Goal: Task Accomplishment & Management: Use online tool/utility

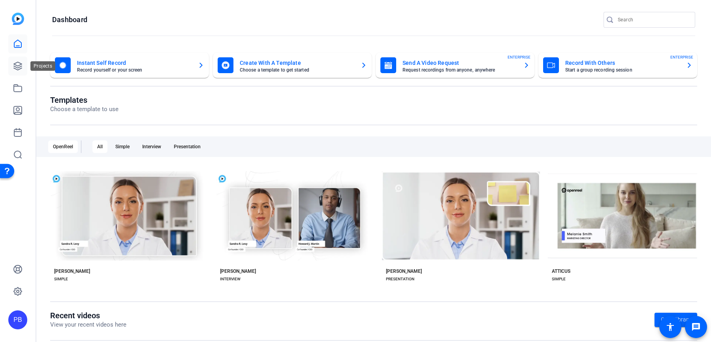
click at [18, 64] on icon at bounding box center [17, 65] width 9 height 9
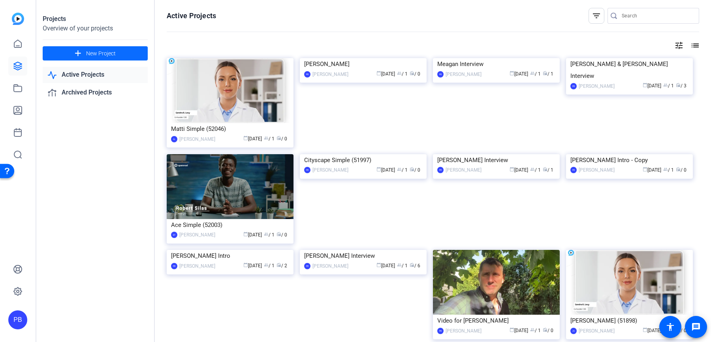
click at [110, 48] on span at bounding box center [95, 53] width 105 height 19
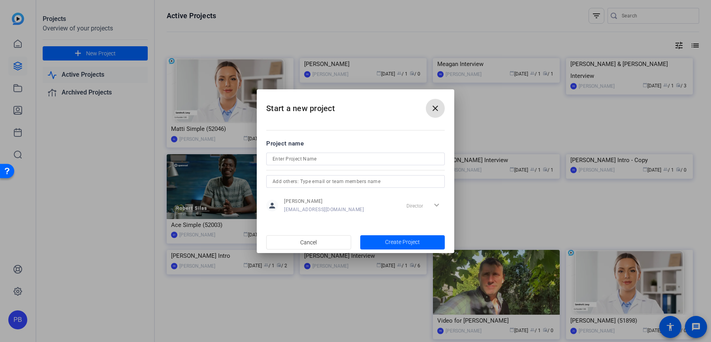
click at [331, 162] on input at bounding box center [355, 158] width 166 height 9
type input "North American Interview"
click at [396, 242] on span "Create Project" at bounding box center [402, 242] width 35 height 8
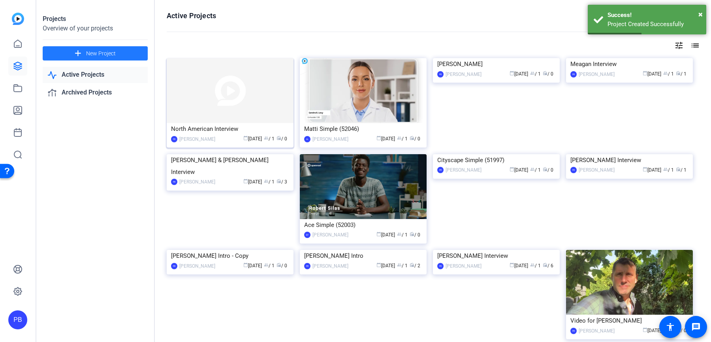
click at [258, 124] on div "North American Interview" at bounding box center [230, 129] width 118 height 12
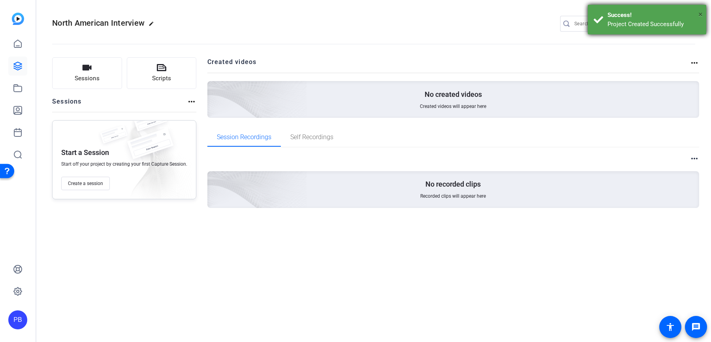
click at [701, 17] on span "×" at bounding box center [700, 13] width 4 height 9
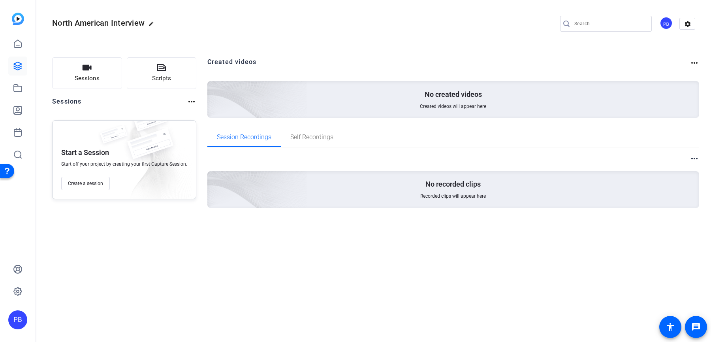
click at [658, 23] on div "PB settings" at bounding box center [627, 24] width 135 height 16
click at [665, 23] on div "PB" at bounding box center [665, 23] width 13 height 13
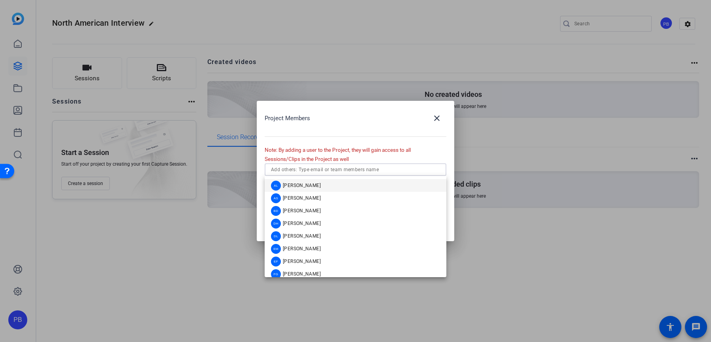
click at [364, 166] on input "text" at bounding box center [355, 169] width 169 height 9
click at [333, 246] on mat-option "EF Erin Flaherty" at bounding box center [356, 246] width 182 height 13
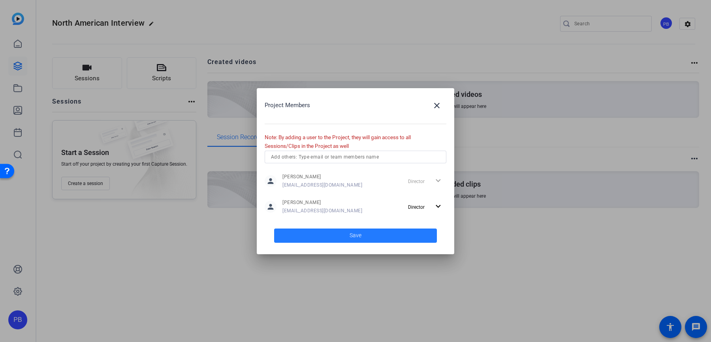
click at [385, 233] on span at bounding box center [355, 235] width 163 height 19
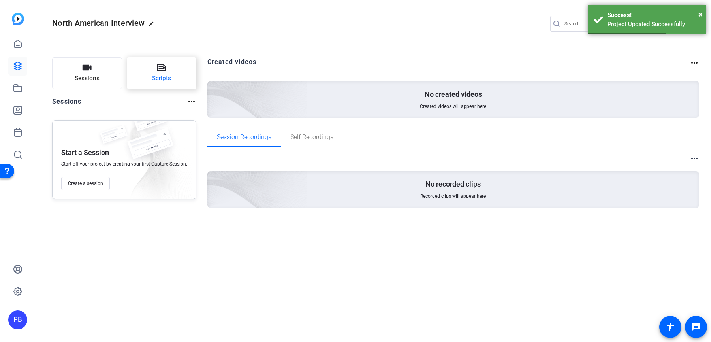
click at [175, 71] on button "Scripts" at bounding box center [162, 73] width 70 height 32
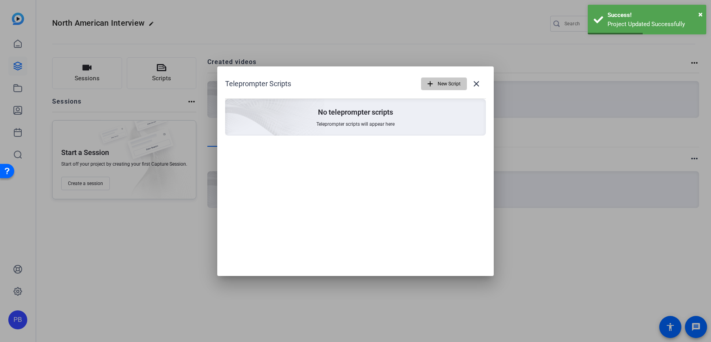
click at [445, 88] on span "New Script" at bounding box center [449, 83] width 23 height 15
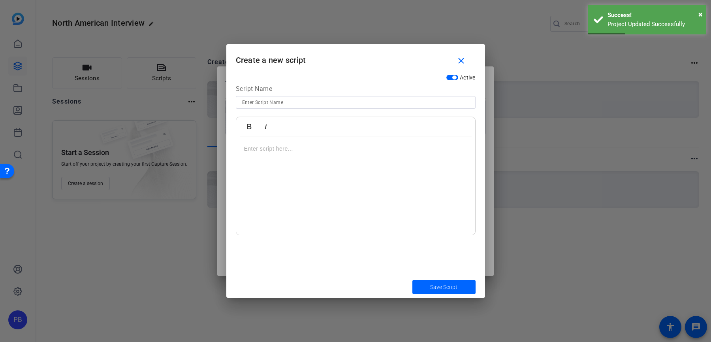
click at [332, 156] on div at bounding box center [355, 185] width 239 height 99
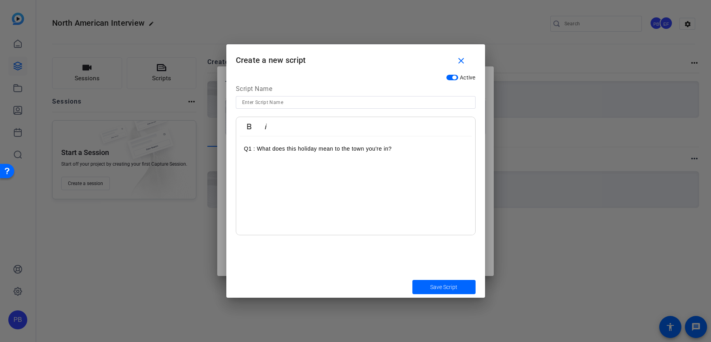
click at [257, 147] on p "Q1 : What does this holiday mean to the town you're in?" at bounding box center [355, 148] width 223 height 9
click at [269, 103] on input at bounding box center [355, 102] width 227 height 9
type input "Script"
click at [447, 289] on span "Save Script" at bounding box center [443, 287] width 27 height 8
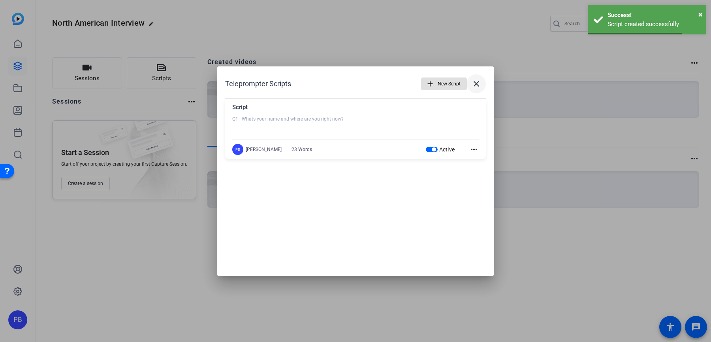
click at [481, 79] on mat-icon "close" at bounding box center [475, 83] width 9 height 9
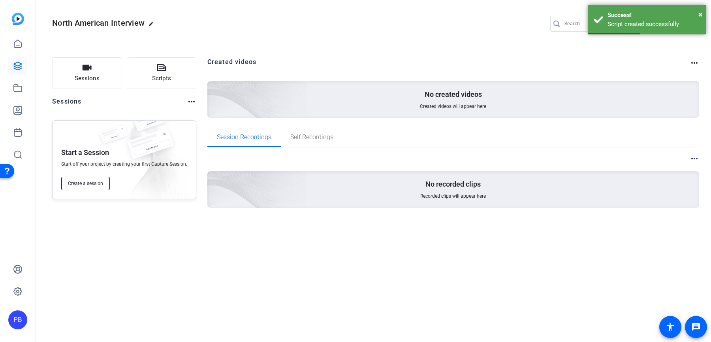
click at [78, 187] on button "Create a session" at bounding box center [85, 183] width 49 height 13
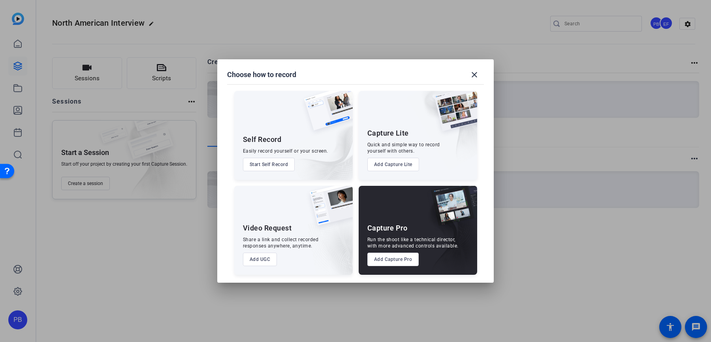
click at [284, 168] on button "Start Self Record" at bounding box center [269, 164] width 52 height 13
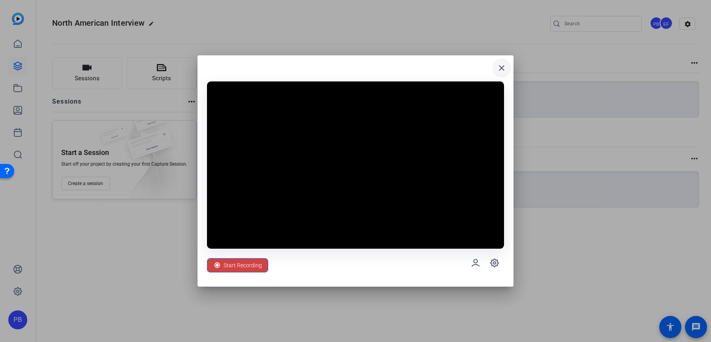
click at [499, 71] on mat-icon "close" at bounding box center [501, 67] width 9 height 9
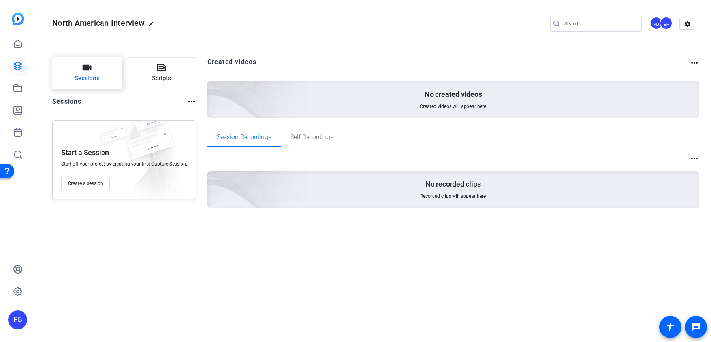
click at [86, 80] on span "Sessions" at bounding box center [87, 78] width 25 height 9
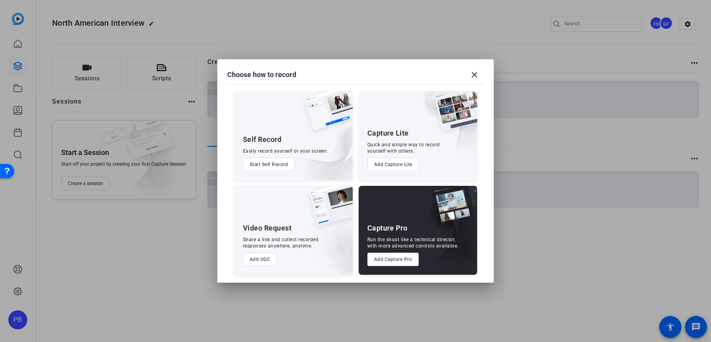
click at [270, 258] on button "Add UGC" at bounding box center [260, 258] width 34 height 13
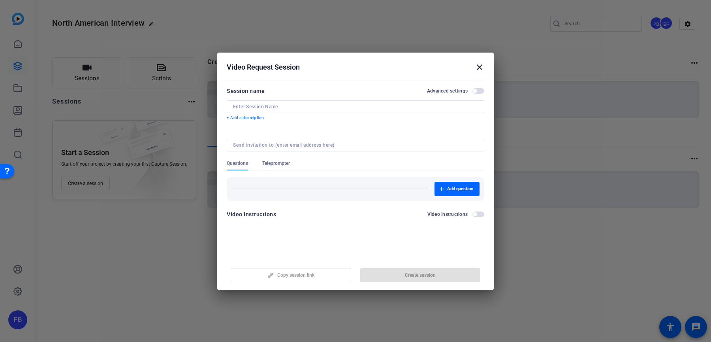
click at [293, 108] on input at bounding box center [355, 106] width 245 height 6
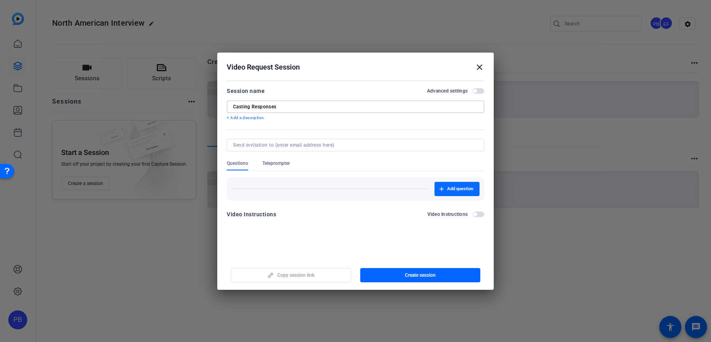
type input "Casting Responses"
click at [451, 186] on span "Add question" at bounding box center [460, 189] width 26 height 6
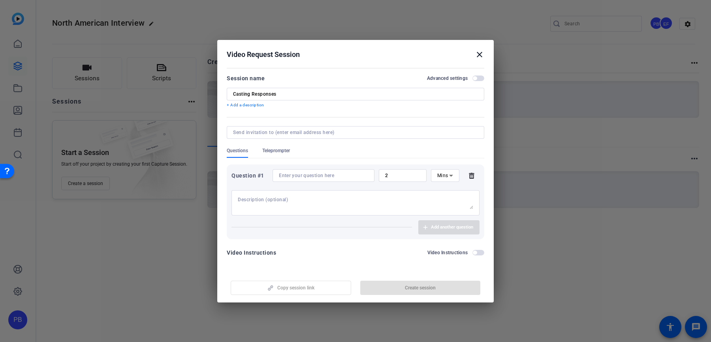
click at [356, 177] on input at bounding box center [323, 175] width 89 height 6
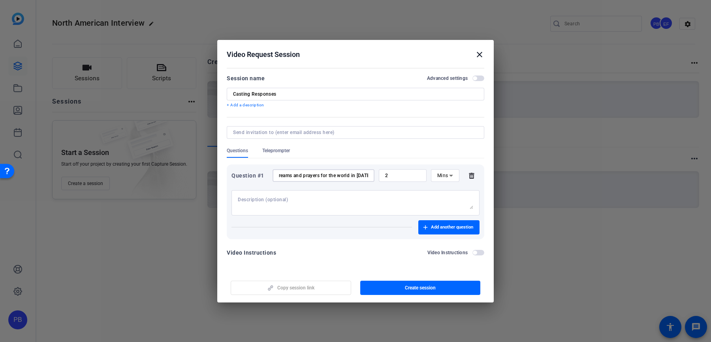
scroll to position [0, 63]
type input "What are your hopes and dreams and prayers for the world in 2026?"
drag, startPoint x: 402, startPoint y: 173, endPoint x: 367, endPoint y: 168, distance: 35.2
click at [367, 168] on div "Question #1 What are your hopes and dreams and prayers for the world in 2026? 2…" at bounding box center [355, 201] width 257 height 75
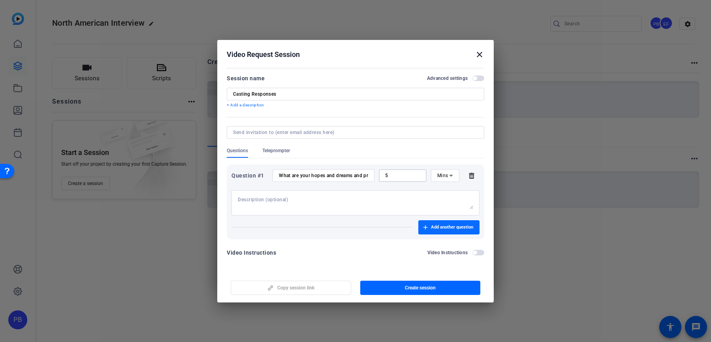
type input "5"
click at [436, 228] on span "Add another question" at bounding box center [452, 227] width 42 height 6
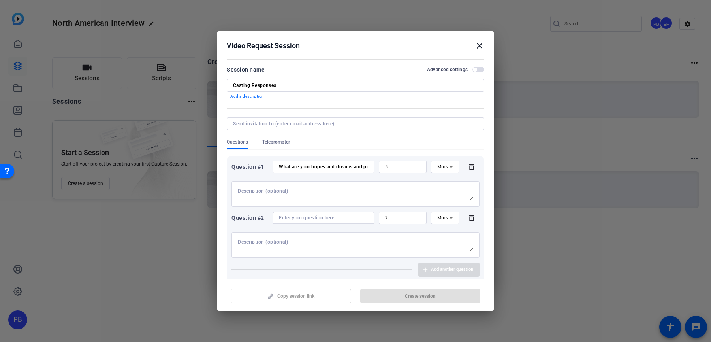
click at [346, 219] on input at bounding box center [323, 217] width 89 height 6
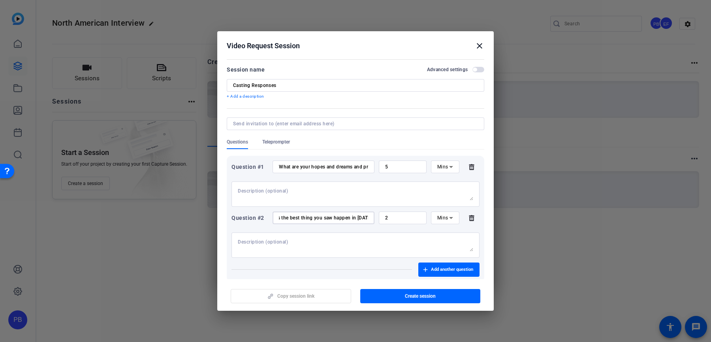
scroll to position [0, 15]
type input "Whats the best thing you saw happen in 2025?"
drag, startPoint x: 390, startPoint y: 216, endPoint x: 381, endPoint y: 216, distance: 8.7
click at [381, 216] on div "2" at bounding box center [403, 217] width 48 height 13
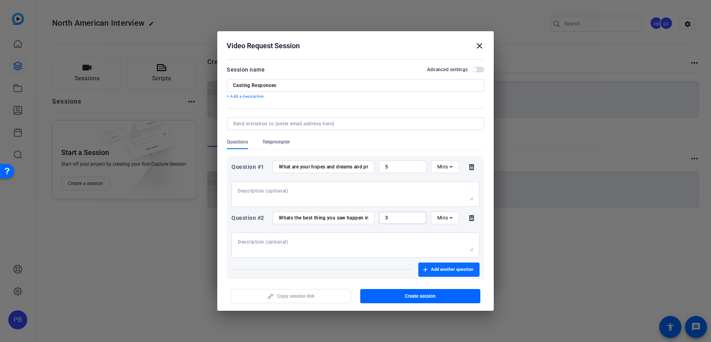
scroll to position [34, 0]
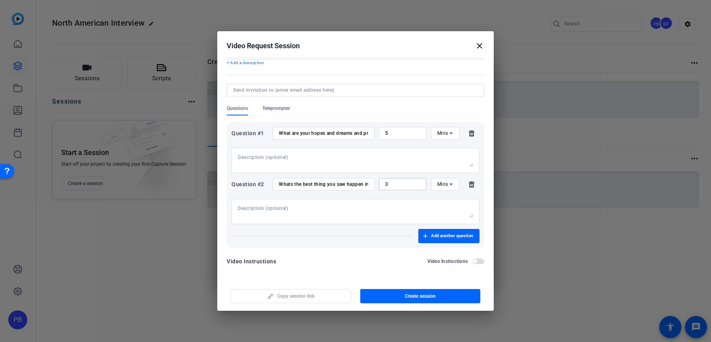
type input "3"
click at [481, 262] on span "button" at bounding box center [478, 261] width 12 height 6
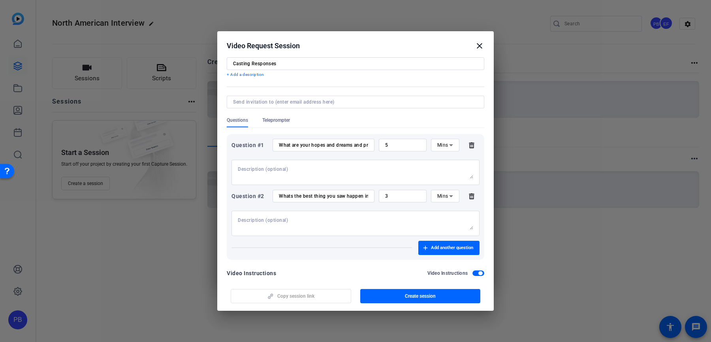
scroll to position [0, 0]
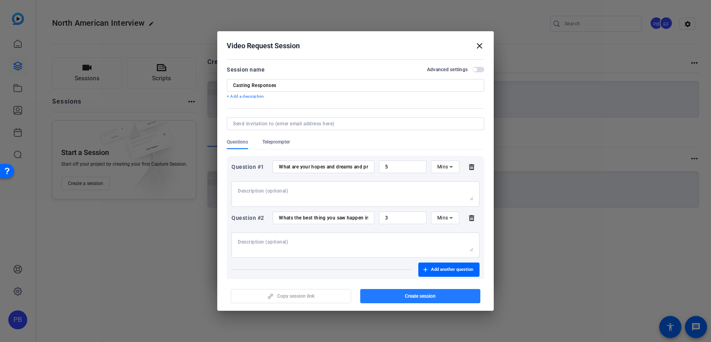
click at [406, 299] on span "button" at bounding box center [420, 295] width 120 height 19
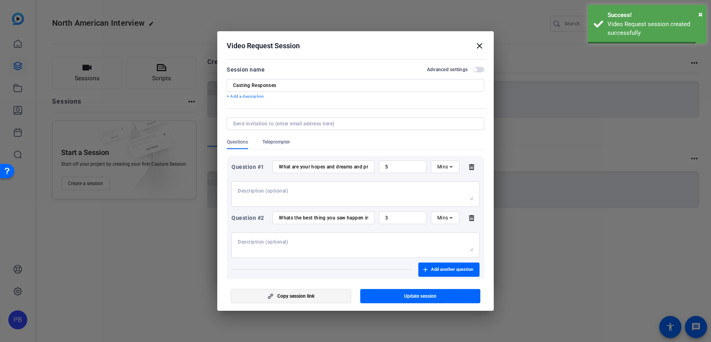
click at [323, 300] on span "button" at bounding box center [291, 295] width 120 height 19
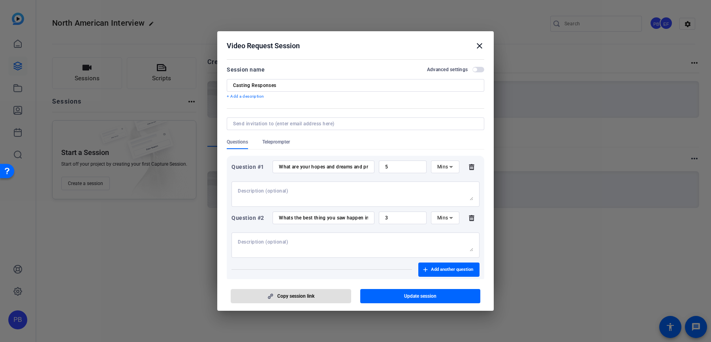
click at [484, 47] on h2 "Video Request Session close" at bounding box center [355, 44] width 276 height 26
click at [481, 47] on mat-icon "close" at bounding box center [479, 45] width 9 height 9
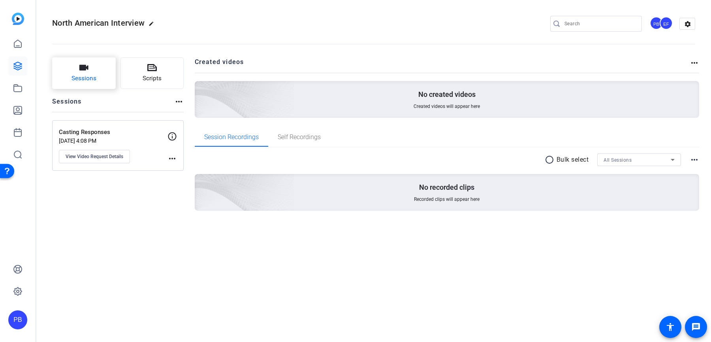
click at [91, 77] on span "Sessions" at bounding box center [83, 78] width 25 height 9
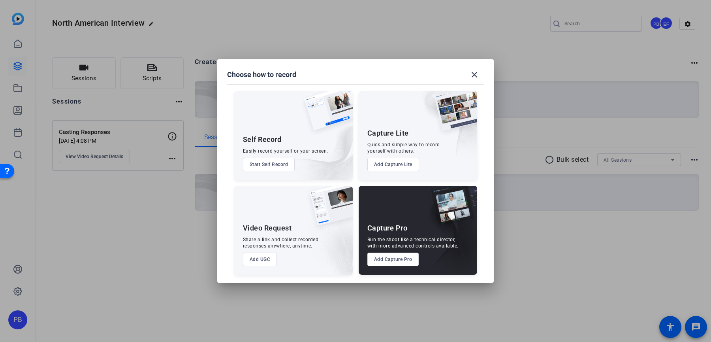
click at [404, 257] on button "Add Capture Pro" at bounding box center [393, 258] width 52 height 13
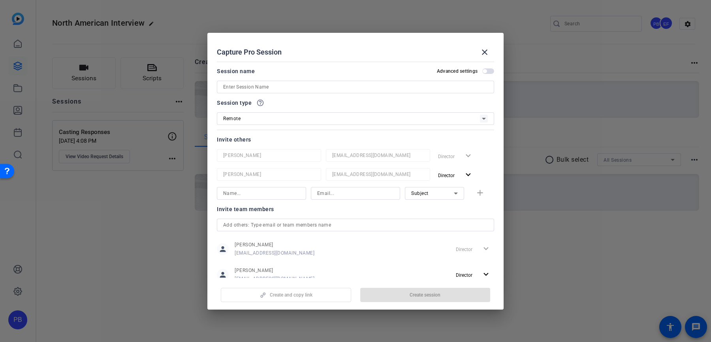
click at [303, 90] on input at bounding box center [355, 86] width 265 height 9
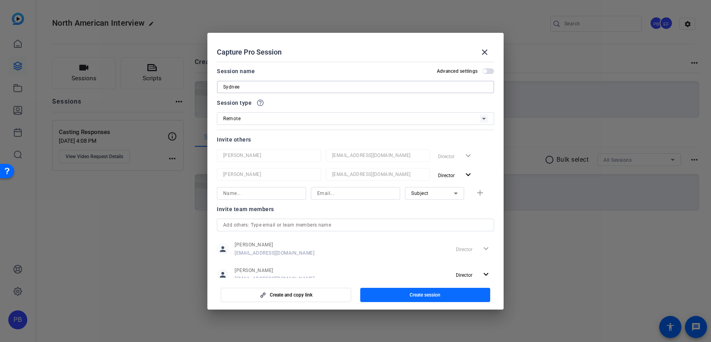
type input "Sydnee"
click at [407, 295] on span "button" at bounding box center [425, 294] width 130 height 19
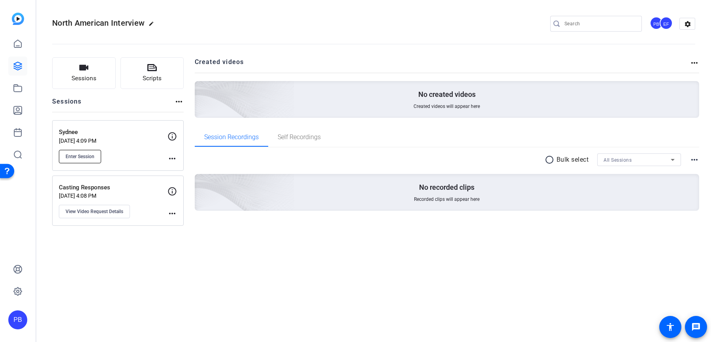
click at [87, 158] on span "Enter Session" at bounding box center [80, 156] width 29 height 6
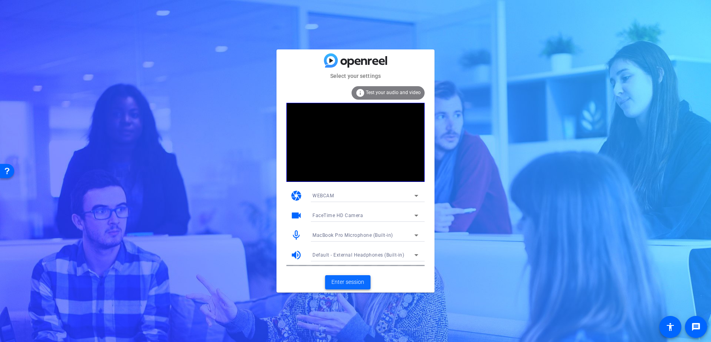
click at [361, 280] on span "Enter session" at bounding box center [347, 282] width 33 height 8
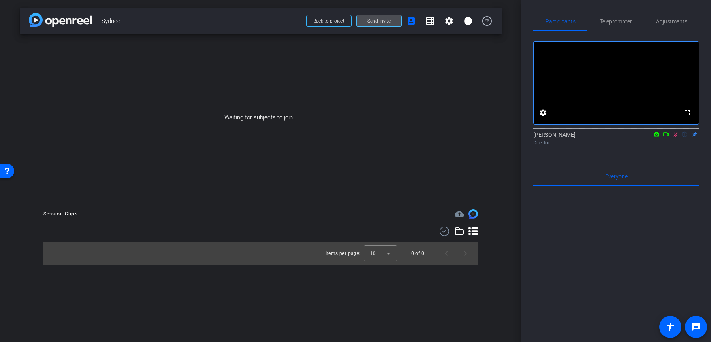
click at [389, 24] on span at bounding box center [379, 20] width 45 height 19
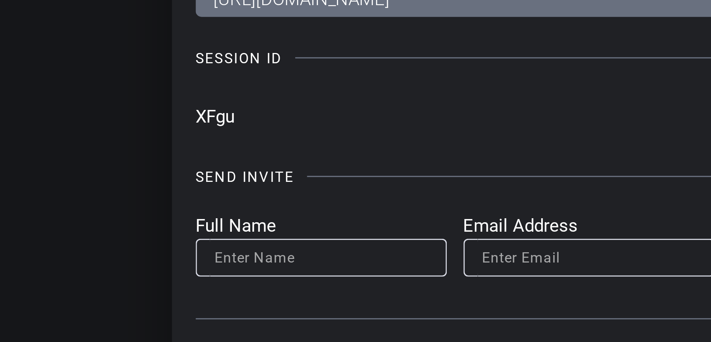
drag, startPoint x: 203, startPoint y: 128, endPoint x: 215, endPoint y: 129, distance: 11.9
click at [215, 129] on input "XFgu" at bounding box center [336, 130] width 269 height 12
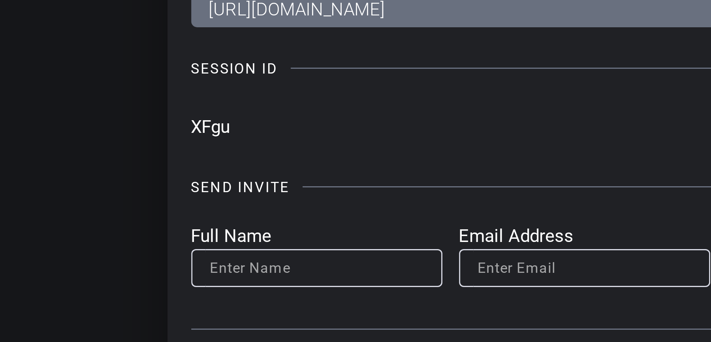
drag, startPoint x: 209, startPoint y: 130, endPoint x: 202, endPoint y: 129, distance: 6.8
click at [202, 129] on input "XFgu" at bounding box center [336, 130] width 269 height 12
click at [207, 130] on input "XFgu" at bounding box center [336, 130] width 269 height 12
click at [208, 130] on input "XFgu" at bounding box center [336, 130] width 269 height 12
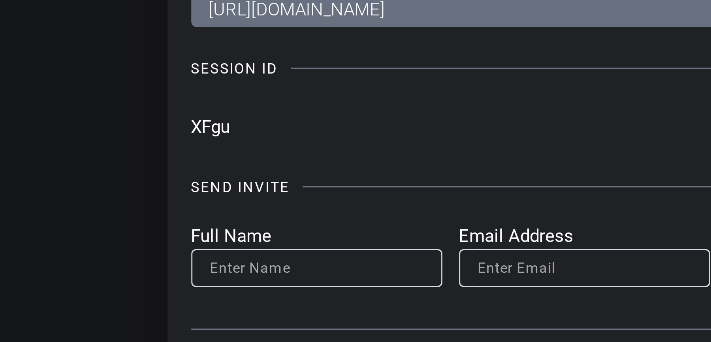
drag, startPoint x: 208, startPoint y: 130, endPoint x: 203, endPoint y: 130, distance: 5.5
click at [203, 130] on input "XFgu" at bounding box center [336, 130] width 269 height 12
click at [204, 132] on input "XFgu" at bounding box center [336, 130] width 269 height 12
click at [218, 130] on input "XFgu" at bounding box center [336, 130] width 269 height 12
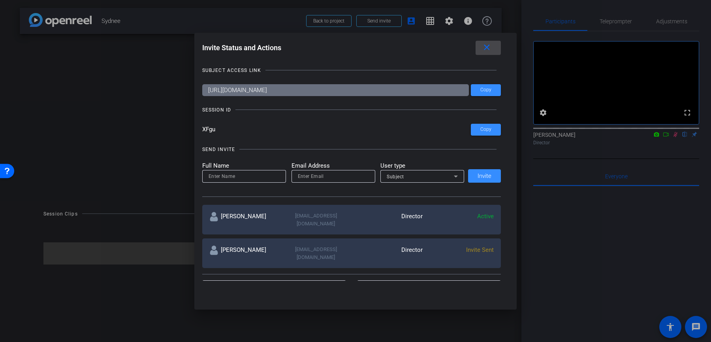
click at [490, 51] on mat-icon "close" at bounding box center [487, 48] width 10 height 10
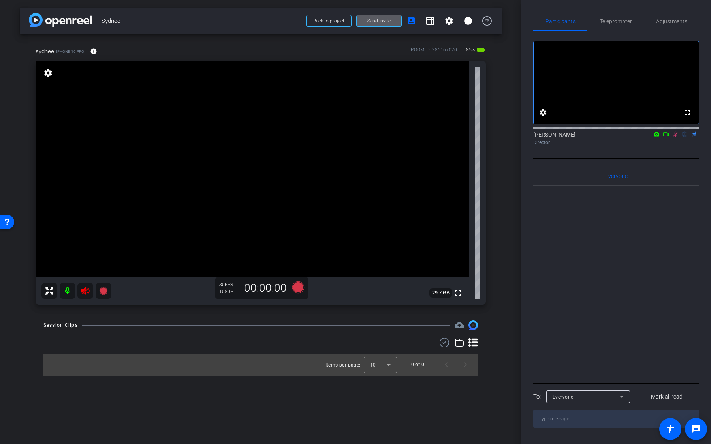
click at [66, 287] on mat-icon at bounding box center [68, 291] width 16 height 16
click at [668, 21] on span "Adjustments" at bounding box center [671, 22] width 31 height 6
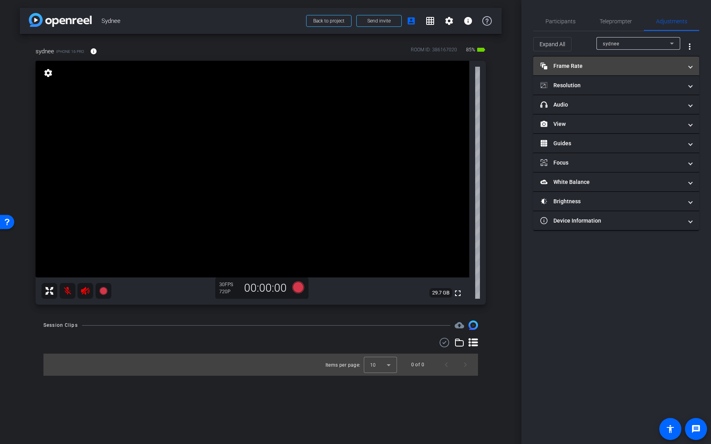
click at [622, 64] on mat-panel-title "Frame Rate Frame Rate" at bounding box center [611, 66] width 142 height 8
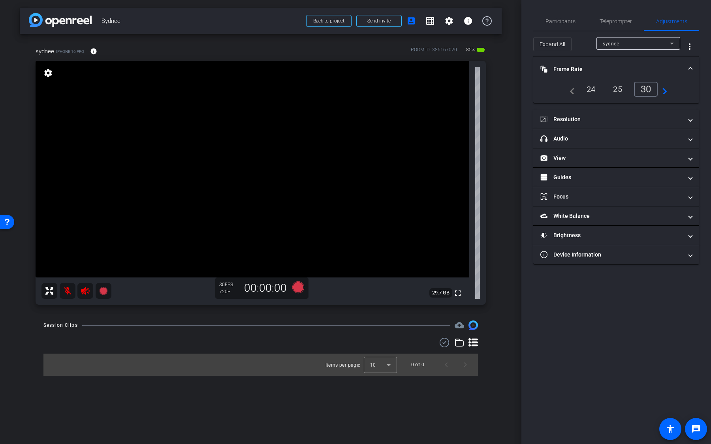
click at [588, 92] on div "24" at bounding box center [590, 89] width 21 height 13
click at [625, 94] on div "25" at bounding box center [620, 89] width 21 height 13
click at [646, 91] on div "30" at bounding box center [647, 89] width 21 height 13
click at [663, 92] on mat-icon "navigate_next" at bounding box center [661, 88] width 9 height 9
click at [647, 89] on div "60" at bounding box center [647, 89] width 21 height 13
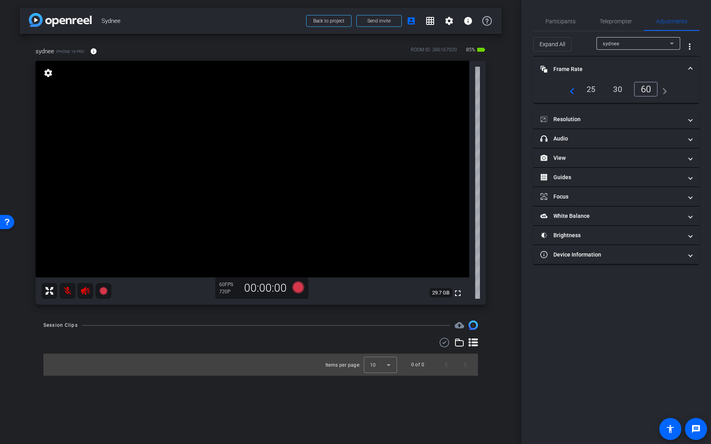
click at [594, 94] on div "25" at bounding box center [590, 89] width 21 height 13
click at [570, 93] on mat-icon "navigate_before" at bounding box center [569, 88] width 9 height 9
click at [588, 92] on div "24" at bounding box center [590, 89] width 21 height 13
click at [612, 114] on mat-expansion-panel-header "Resolution" at bounding box center [616, 119] width 166 height 19
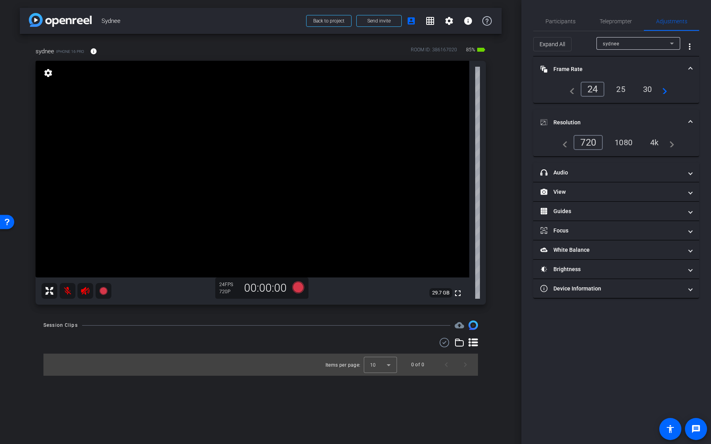
click at [617, 144] on div "1080" at bounding box center [623, 142] width 30 height 13
click at [651, 148] on div "4k" at bounding box center [654, 142] width 21 height 13
click at [635, 172] on mat-panel-title "headphone icon Audio" at bounding box center [611, 173] width 142 height 8
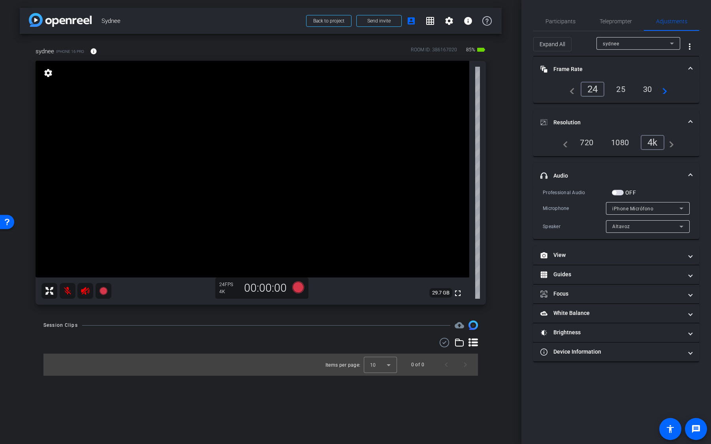
click at [620, 192] on span "button" at bounding box center [618, 193] width 12 height 6
click at [626, 206] on span "iPhone Micrófono" at bounding box center [632, 209] width 41 height 6
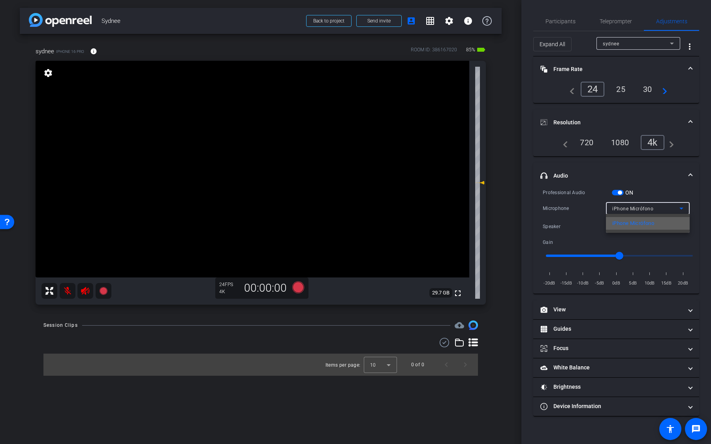
click at [632, 222] on span "iPhone Micrófono" at bounding box center [633, 223] width 42 height 9
click at [629, 231] on div "Altavoz" at bounding box center [647, 226] width 71 height 13
click at [640, 199] on div at bounding box center [355, 222] width 711 height 444
click at [620, 193] on span "button" at bounding box center [620, 193] width 4 height 4
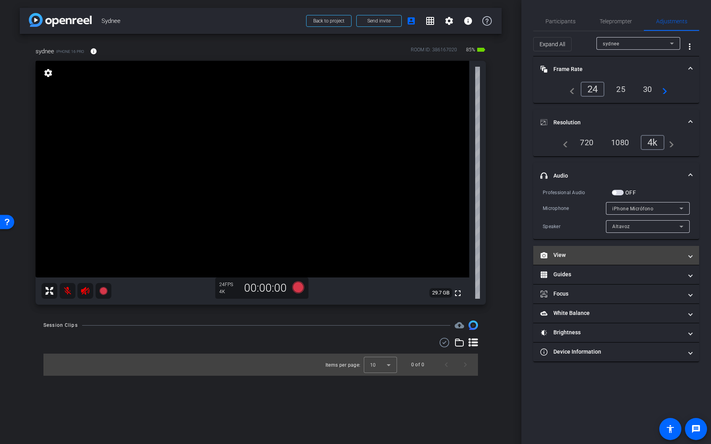
click at [599, 259] on mat-expansion-panel-header "View" at bounding box center [616, 255] width 166 height 19
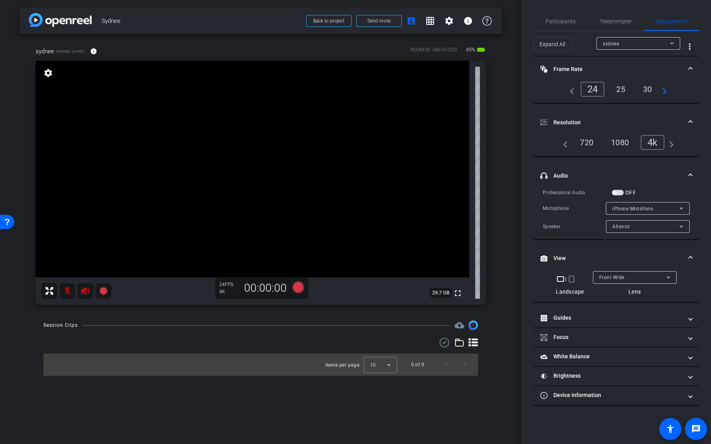
click at [573, 278] on mat-icon "crop_portrait" at bounding box center [571, 278] width 9 height 9
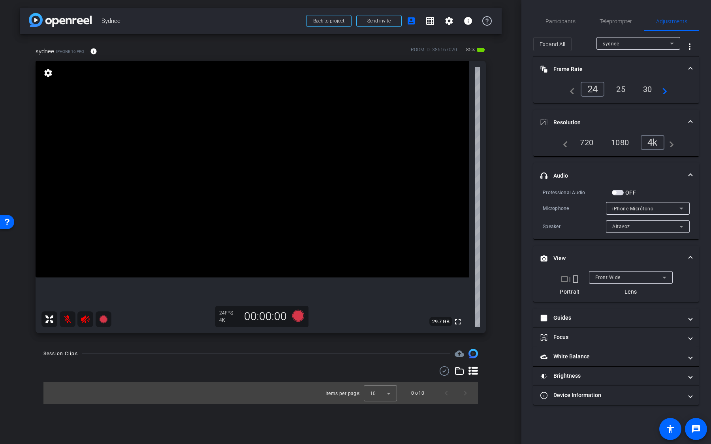
click at [563, 280] on mat-icon "crop_landscape" at bounding box center [564, 278] width 9 height 9
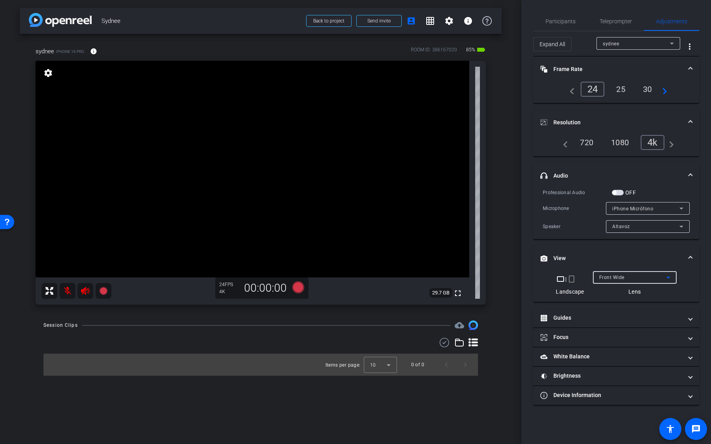
click at [612, 281] on div "Front Wide" at bounding box center [632, 277] width 67 height 10
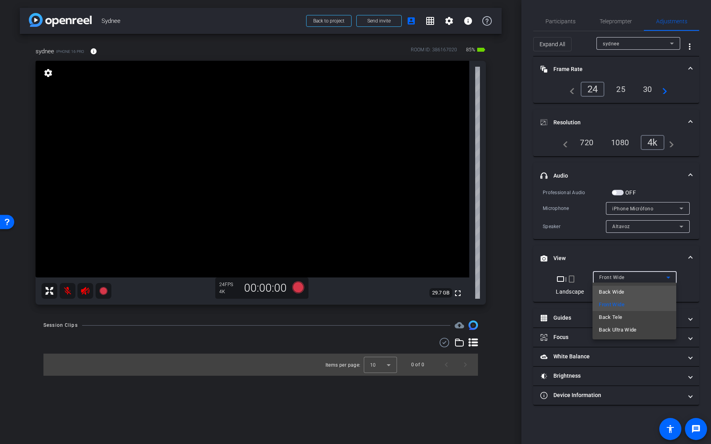
click at [612, 291] on span "Back Wide" at bounding box center [611, 291] width 25 height 9
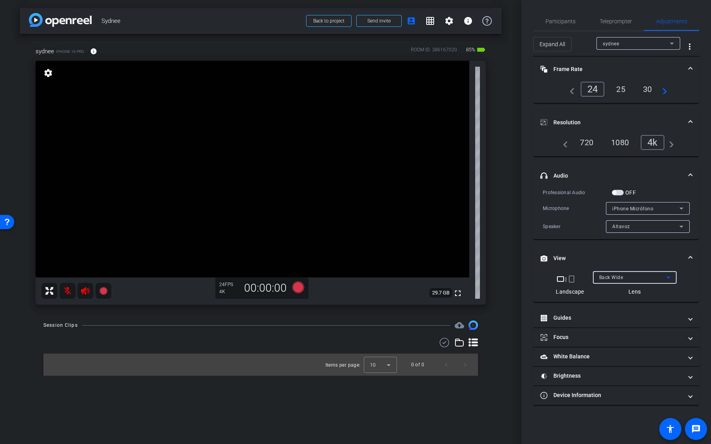
click at [614, 275] on span "Back Wide" at bounding box center [611, 278] width 24 height 6
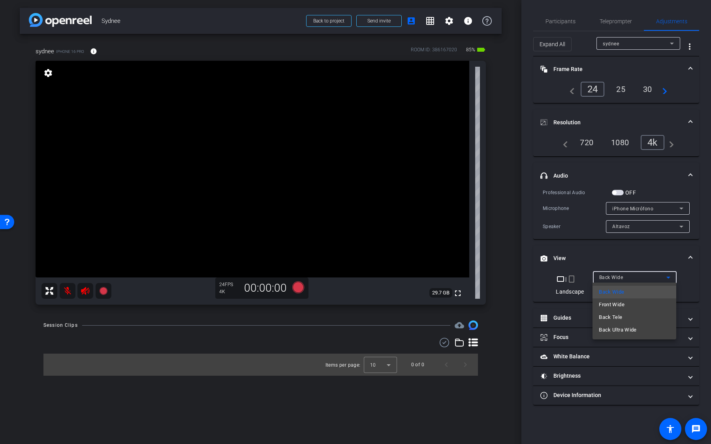
click at [613, 329] on span "Back Ultra Wide" at bounding box center [618, 329] width 38 height 9
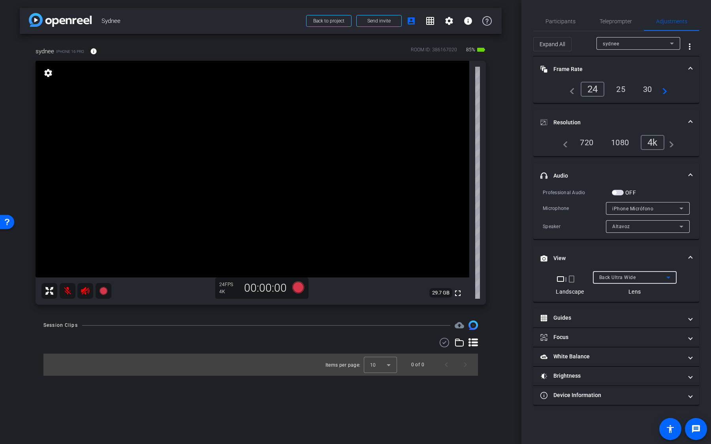
click at [611, 272] on div "Back Ultra Wide" at bounding box center [632, 277] width 67 height 10
click at [610, 276] on div at bounding box center [355, 222] width 711 height 444
click at [610, 279] on span "Back Ultra Wide" at bounding box center [617, 278] width 37 height 6
click at [610, 306] on span "Front Wide" at bounding box center [612, 304] width 26 height 9
click at [600, 341] on mat-panel-title "White Balance White Balance" at bounding box center [611, 357] width 142 height 8
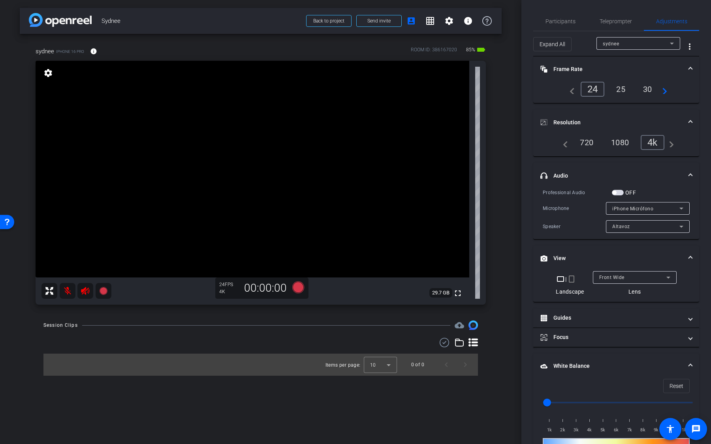
scroll to position [7, 0]
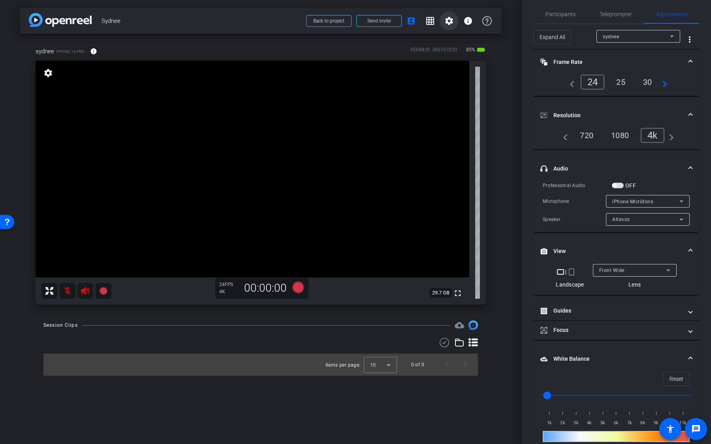
click at [448, 25] on mat-icon "settings" at bounding box center [448, 20] width 9 height 9
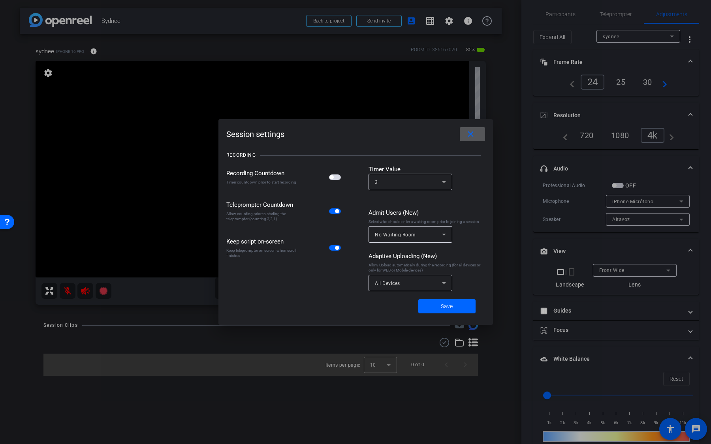
click at [398, 286] on div "All Devices" at bounding box center [408, 283] width 67 height 10
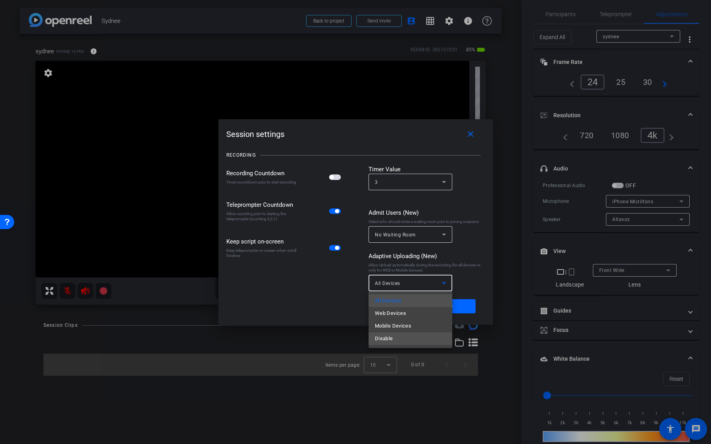
click at [393, 335] on mat-option "Disable" at bounding box center [410, 338] width 84 height 13
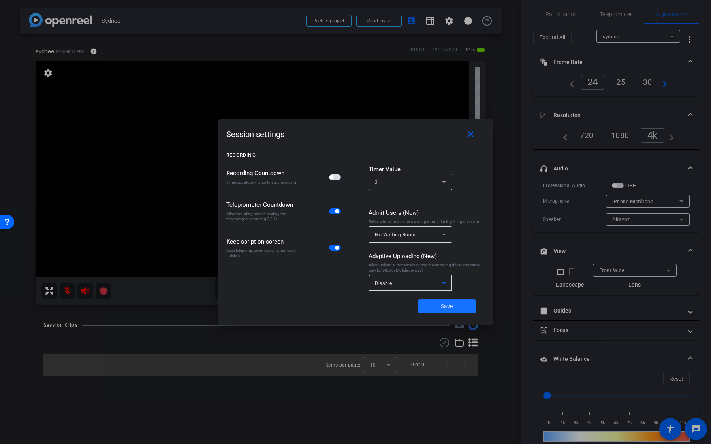
click at [418, 310] on span at bounding box center [446, 306] width 57 height 19
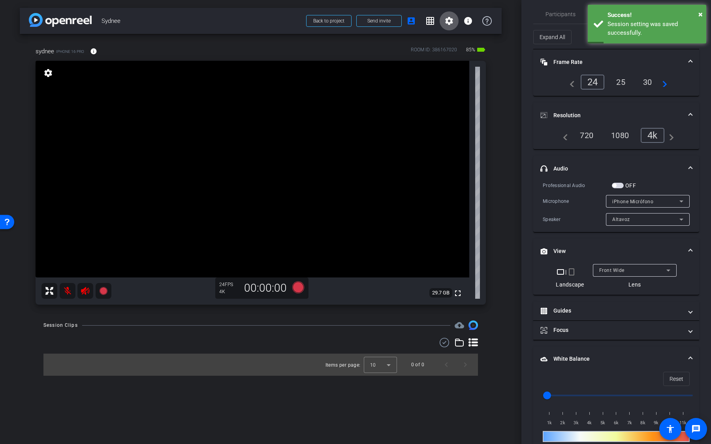
scroll to position [0, 0]
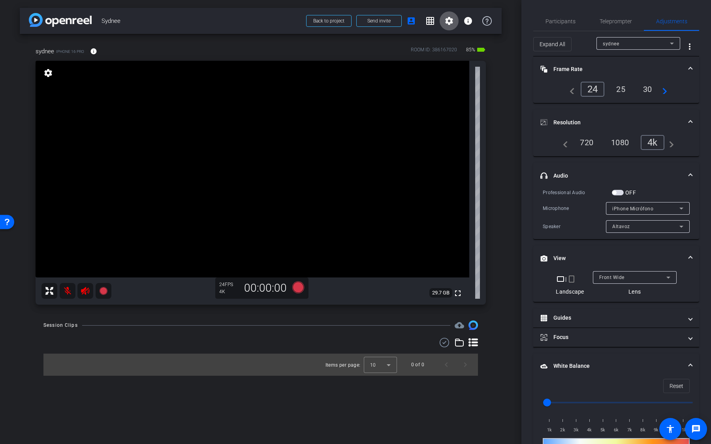
click at [620, 275] on span "Front Wide" at bounding box center [611, 278] width 25 height 6
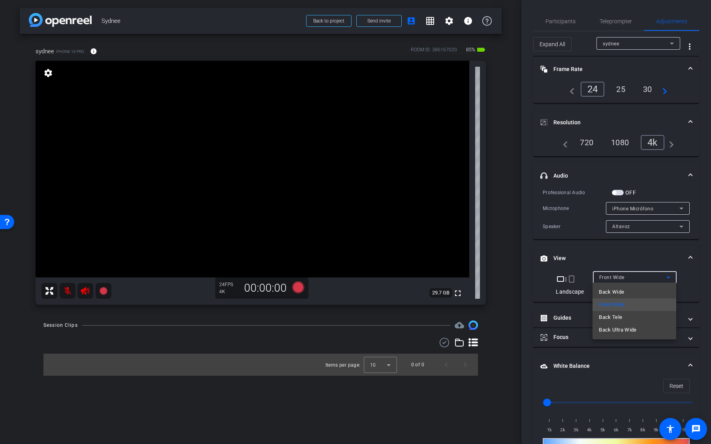
click at [620, 258] on div at bounding box center [355, 222] width 711 height 444
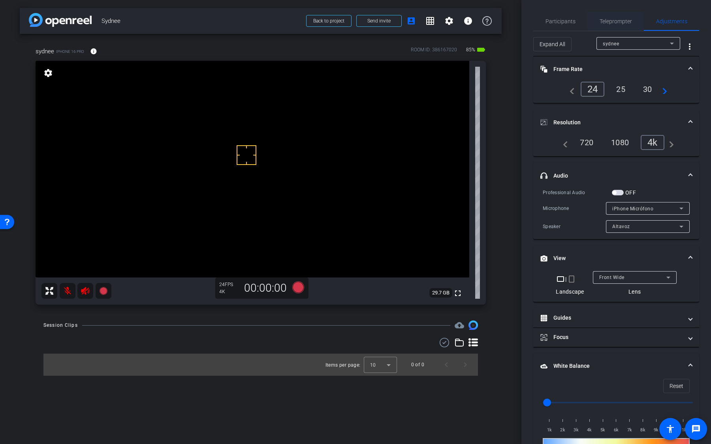
click at [623, 28] on span "Teleprompter" at bounding box center [615, 21] width 32 height 19
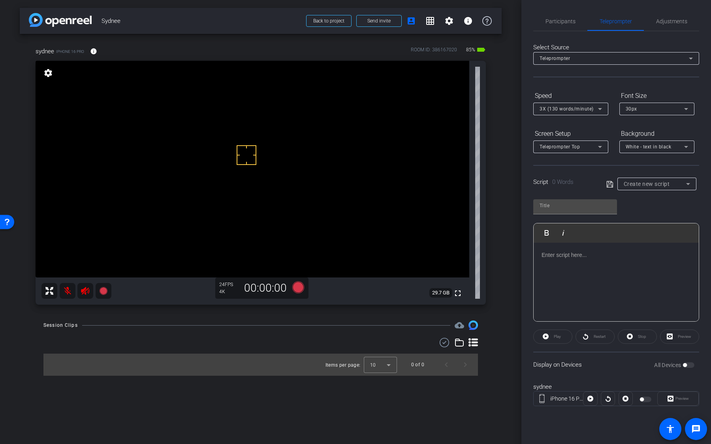
click at [656, 184] on span "Create new script" at bounding box center [646, 184] width 46 height 6
click at [652, 210] on mat-option "Script" at bounding box center [656, 212] width 79 height 13
type input "Script"
click at [689, 341] on span "button" at bounding box center [688, 365] width 12 height 6
click at [690, 341] on span "button" at bounding box center [690, 365] width 4 height 4
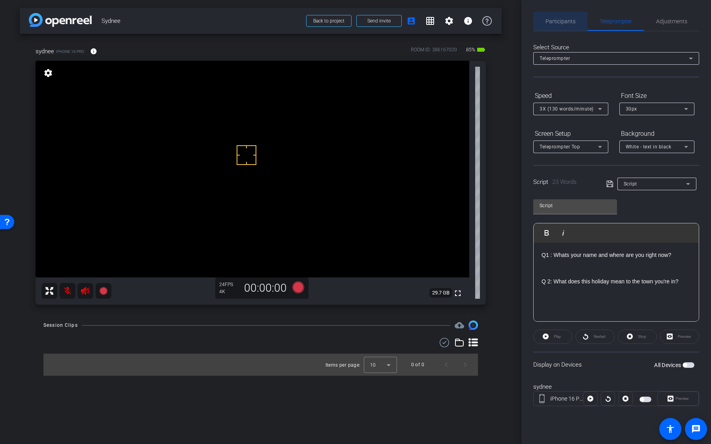
click at [570, 30] on span "Participants" at bounding box center [560, 21] width 30 height 19
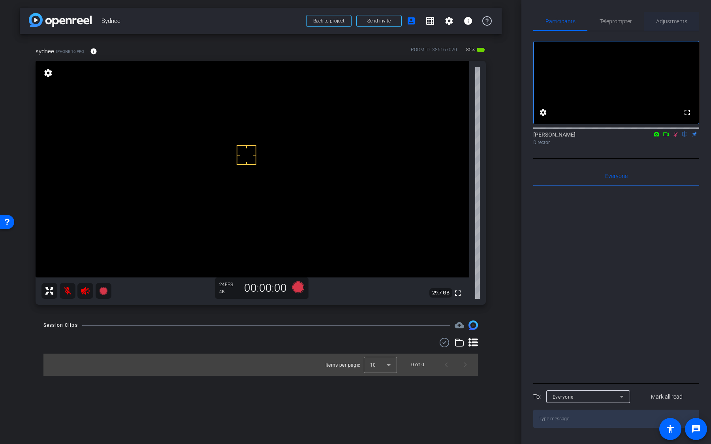
click at [667, 29] on span "Adjustments" at bounding box center [671, 21] width 31 height 19
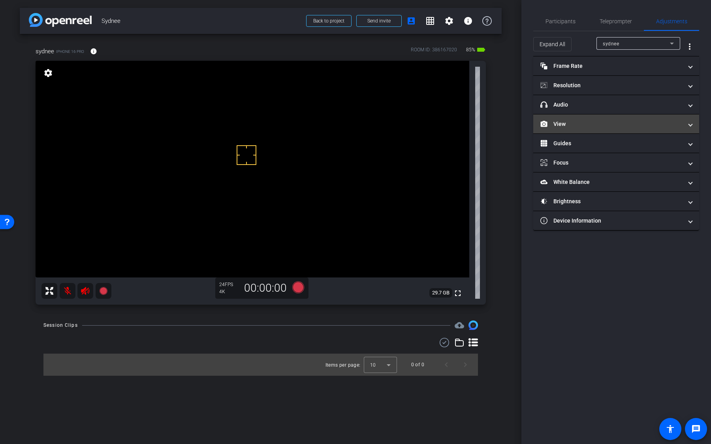
click at [607, 122] on mat-panel-title "View" at bounding box center [611, 124] width 142 height 8
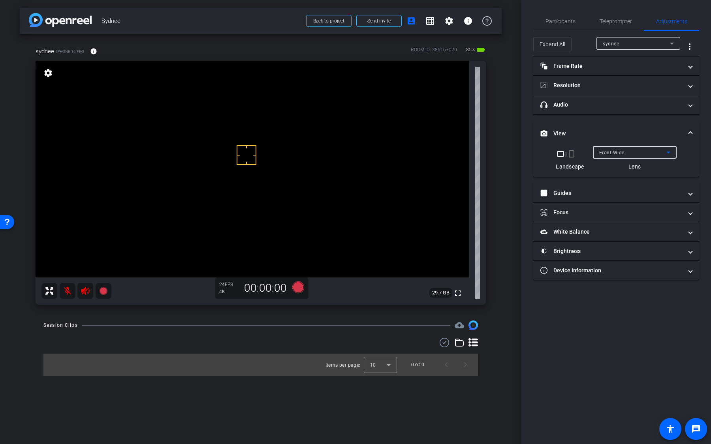
click at [611, 151] on span "Front Wide" at bounding box center [611, 153] width 25 height 6
click at [611, 166] on span "Back Wide" at bounding box center [611, 167] width 25 height 9
click at [247, 187] on video at bounding box center [253, 169] width 434 height 217
click at [282, 226] on video at bounding box center [253, 169] width 434 height 217
click at [301, 290] on icon at bounding box center [298, 288] width 12 height 12
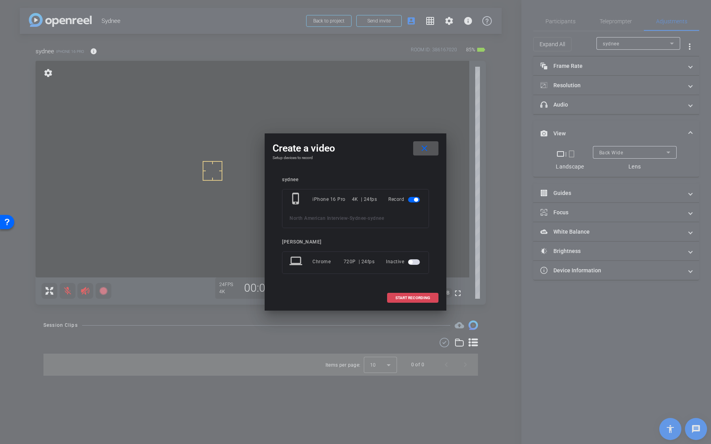
click at [388, 298] on span at bounding box center [412, 298] width 51 height 19
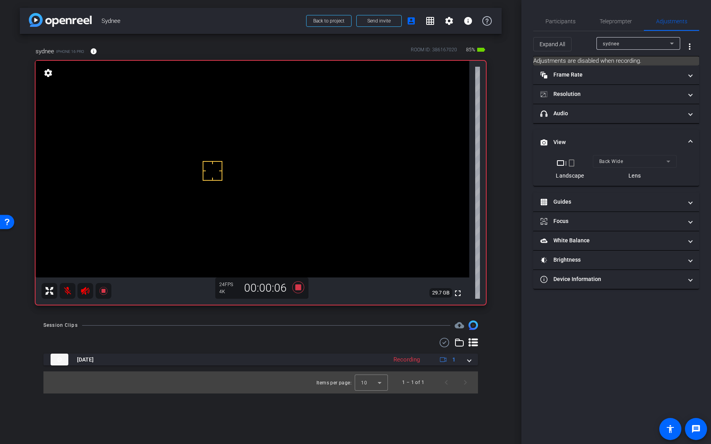
click at [314, 175] on video at bounding box center [253, 169] width 434 height 217
click at [285, 138] on video at bounding box center [253, 169] width 434 height 217
click at [201, 99] on video at bounding box center [253, 169] width 434 height 217
click at [189, 87] on video at bounding box center [253, 169] width 434 height 217
click at [298, 285] on icon at bounding box center [298, 288] width 12 height 12
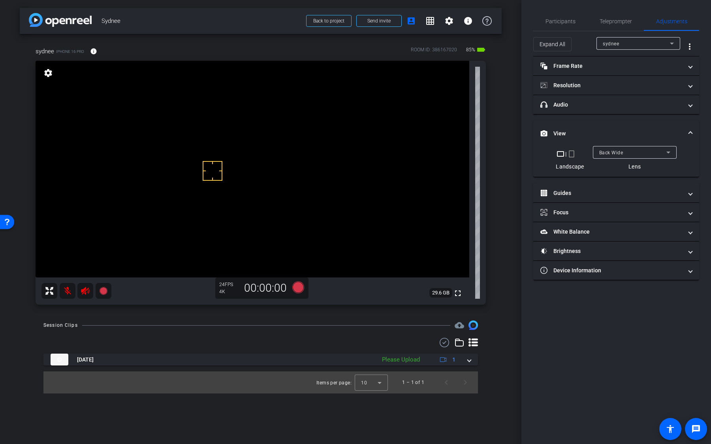
click at [635, 154] on div "Back Wide" at bounding box center [632, 153] width 67 height 10
click at [625, 144] on mat-expansion-panel-header "View" at bounding box center [616, 133] width 166 height 25
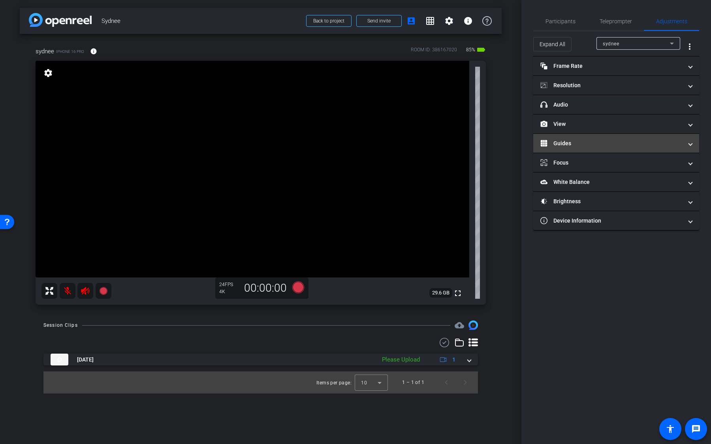
click at [623, 145] on mat-panel-title "Guides" at bounding box center [611, 143] width 142 height 8
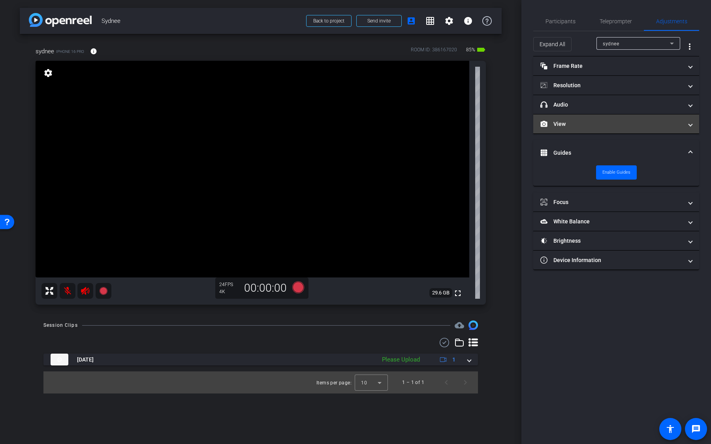
click at [620, 123] on mat-panel-title "View" at bounding box center [611, 124] width 142 height 8
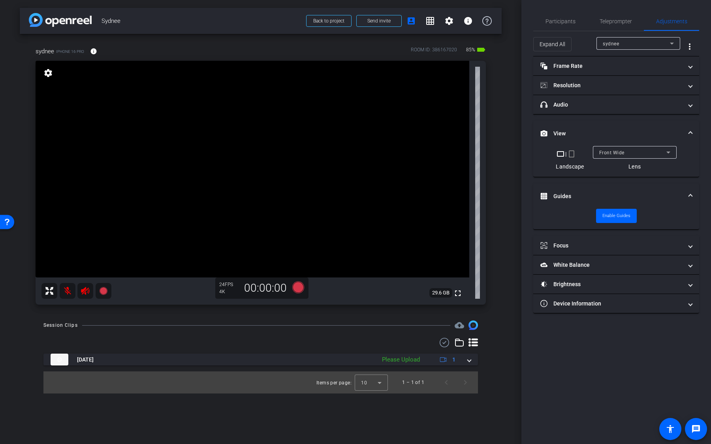
click at [621, 159] on div at bounding box center [635, 163] width 84 height 9
click at [624, 150] on div "Front Wide" at bounding box center [632, 153] width 67 height 10
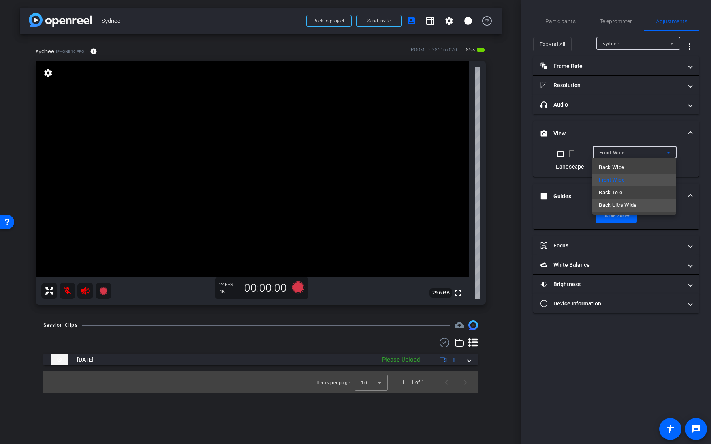
click at [621, 207] on span "Back Ultra Wide" at bounding box center [618, 205] width 38 height 9
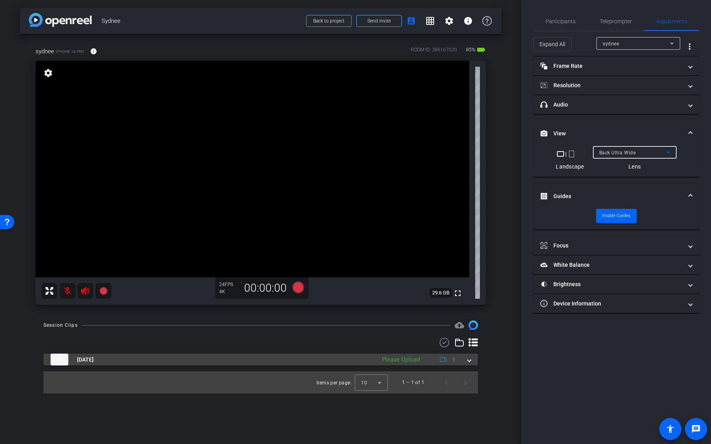
click at [385, 341] on div "Please Upload" at bounding box center [401, 359] width 46 height 9
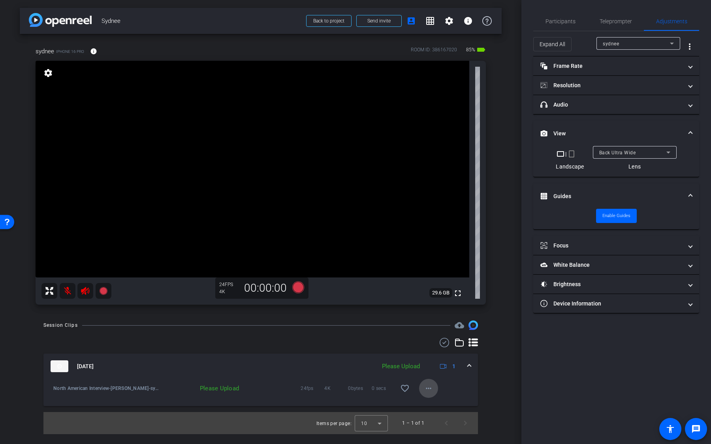
click at [431, 341] on mat-icon "more_horiz" at bounding box center [428, 388] width 9 height 9
click at [433, 341] on span "Upload" at bounding box center [441, 404] width 32 height 9
click at [620, 154] on span "Back Ultra Wide" at bounding box center [617, 153] width 37 height 6
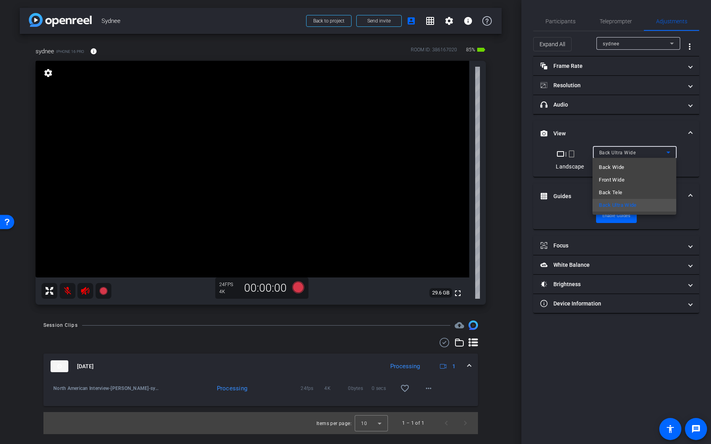
click at [428, 341] on div at bounding box center [355, 222] width 711 height 444
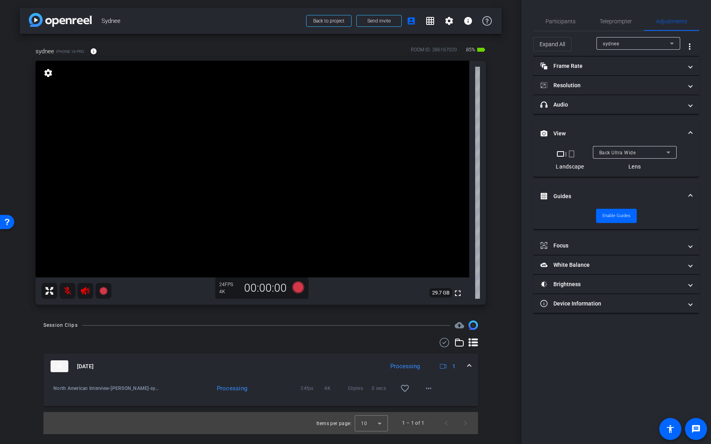
click at [281, 141] on video at bounding box center [253, 169] width 434 height 217
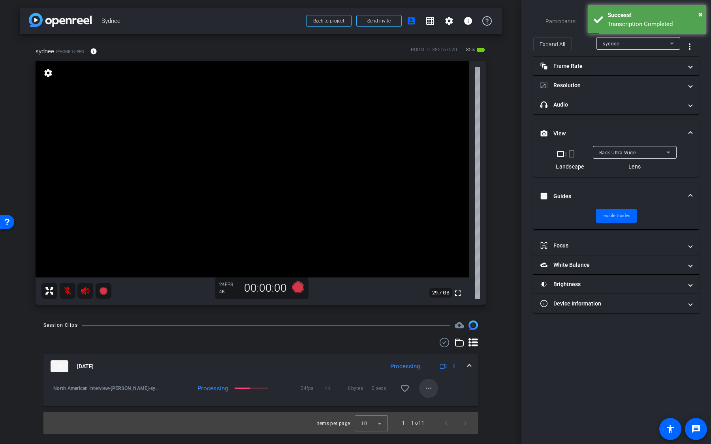
click at [426, 341] on mat-icon "more_horiz" at bounding box center [428, 388] width 9 height 9
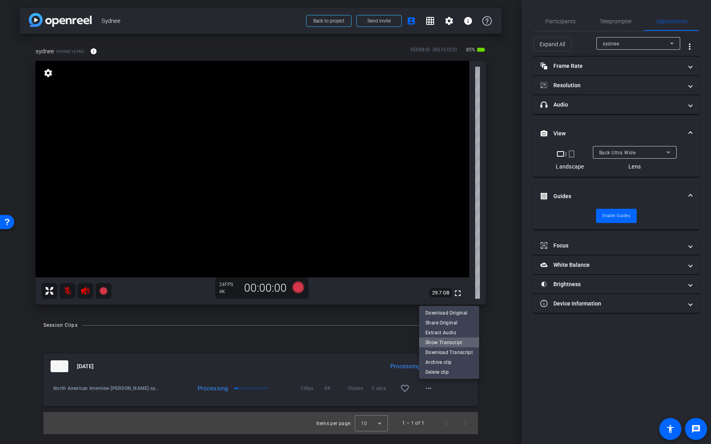
click at [452, 341] on span "Show Transcript" at bounding box center [448, 342] width 47 height 9
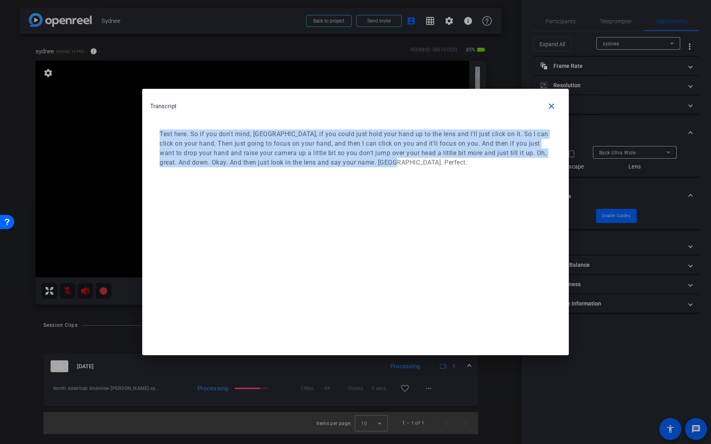
drag, startPoint x: 424, startPoint y: 169, endPoint x: 150, endPoint y: 129, distance: 276.1
click at [150, 129] on div "Test here. So if you don't mind, [GEOGRAPHIC_DATA], if you could just hold your…" at bounding box center [355, 149] width 411 height 54
click at [551, 108] on mat-icon "close" at bounding box center [550, 105] width 9 height 9
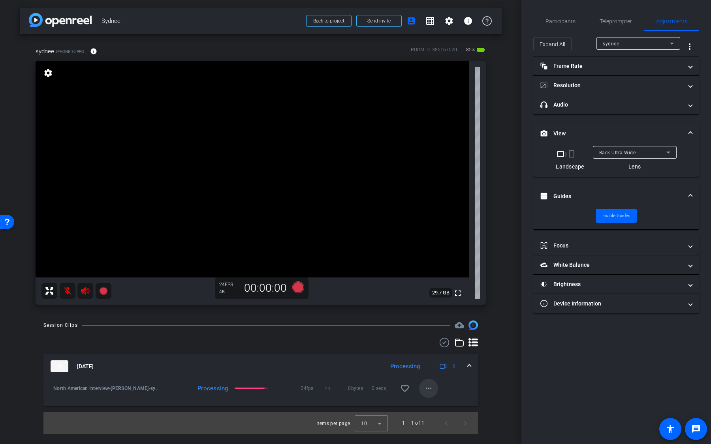
click at [429, 341] on mat-icon "more_horiz" at bounding box center [428, 388] width 9 height 9
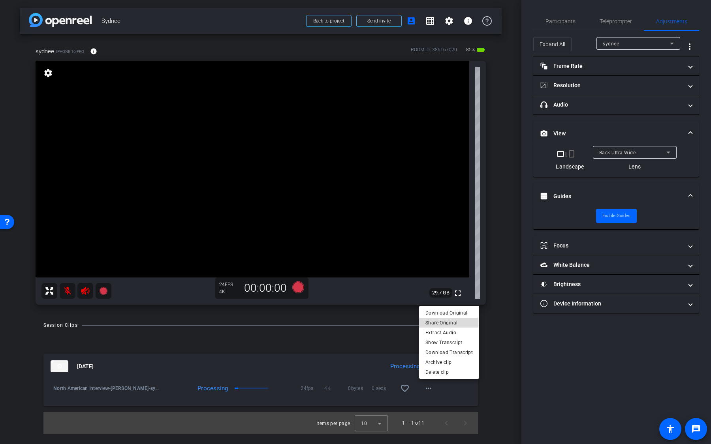
click at [449, 323] on span "Share Original" at bounding box center [448, 322] width 47 height 9
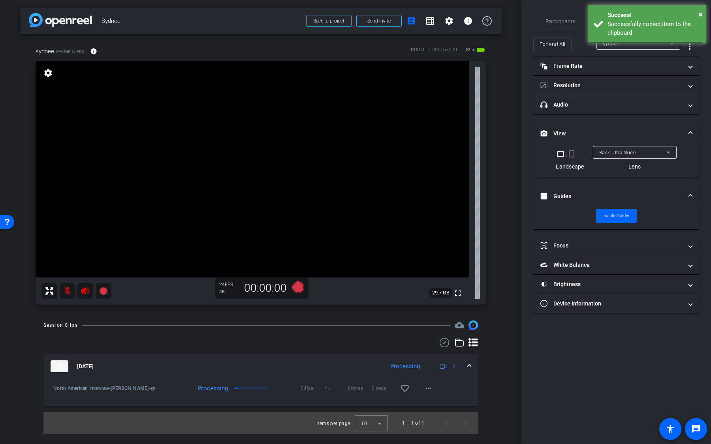
copy p "Test here. So if you don't mind, [GEOGRAPHIC_DATA], if you could just hold your…"
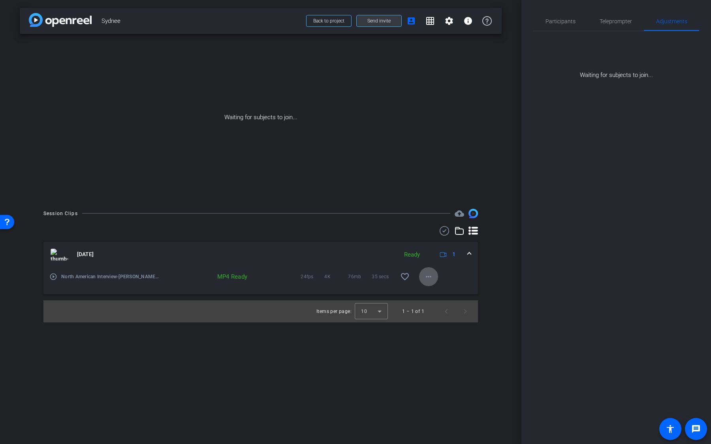
click at [386, 26] on span at bounding box center [379, 20] width 45 height 19
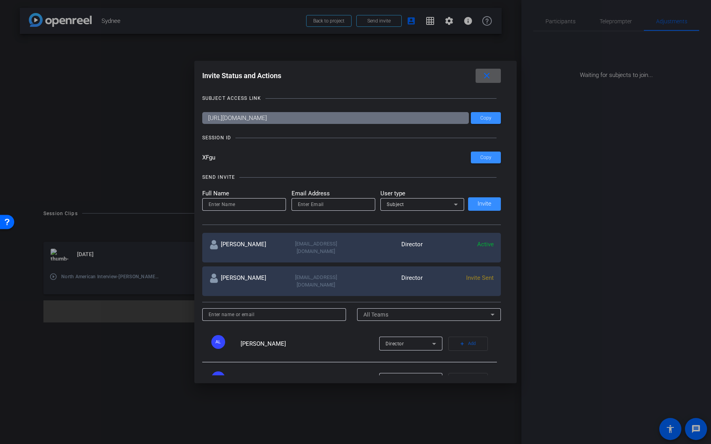
click at [496, 78] on span at bounding box center [487, 75] width 25 height 19
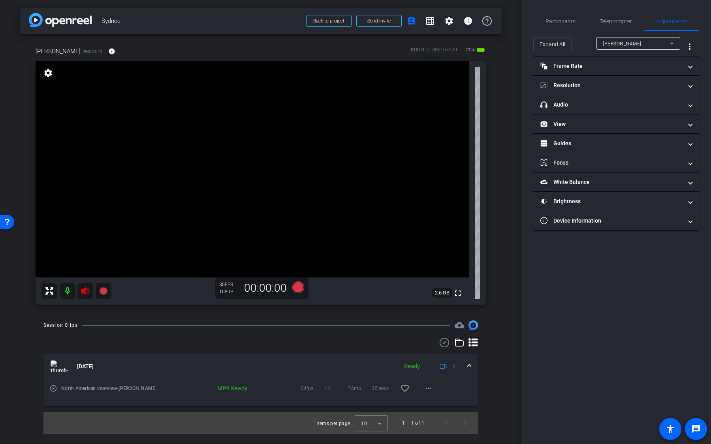
click at [67, 294] on mat-icon at bounding box center [68, 291] width 16 height 16
click at [69, 293] on mat-icon at bounding box center [68, 291] width 16 height 16
click at [83, 293] on icon at bounding box center [85, 290] width 9 height 9
click at [66, 292] on mat-icon at bounding box center [68, 291] width 16 height 16
click at [80, 292] on mat-icon at bounding box center [85, 291] width 16 height 16
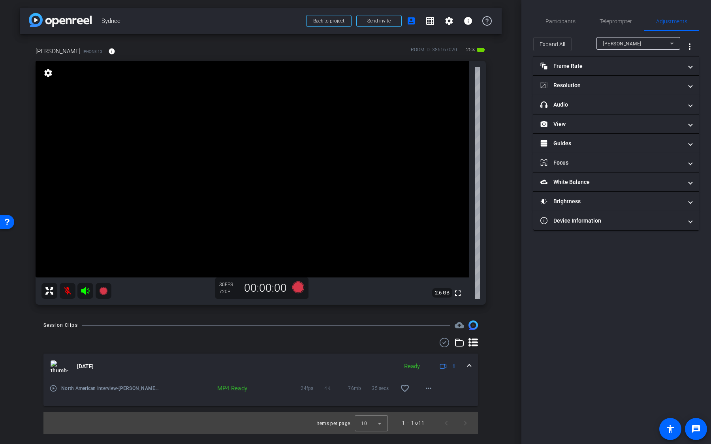
click at [81, 291] on icon at bounding box center [85, 291] width 8 height 8
click at [617, 128] on mat-expansion-panel-header "View" at bounding box center [616, 124] width 166 height 19
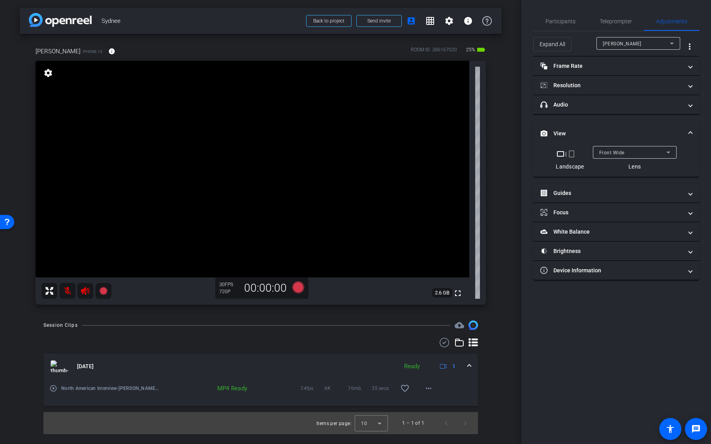
click at [617, 152] on span "Front Wide" at bounding box center [611, 153] width 25 height 6
click at [618, 168] on span "Back Wide" at bounding box center [611, 167] width 25 height 9
click at [618, 150] on span "Back Wide" at bounding box center [611, 153] width 24 height 6
click at [619, 173] on mat-option "Back Wide" at bounding box center [634, 167] width 84 height 13
click at [619, 161] on div at bounding box center [635, 163] width 84 height 9
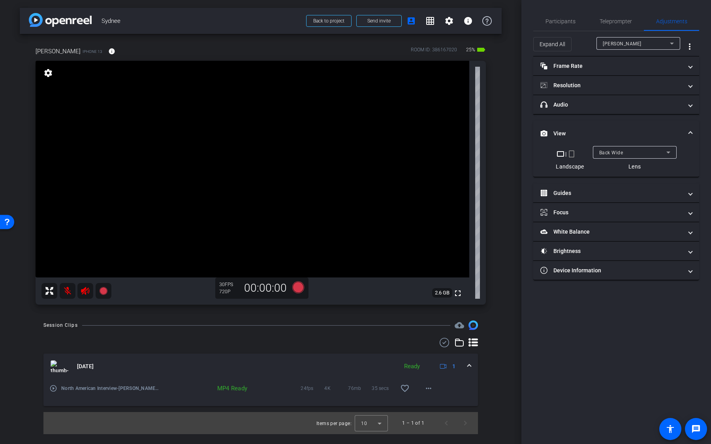
click at [619, 157] on div "Back Wide" at bounding box center [634, 152] width 71 height 13
click at [618, 176] on span "Front Wide" at bounding box center [612, 179] width 26 height 9
click at [594, 106] on mat-panel-title "headphone icon Audio" at bounding box center [611, 105] width 142 height 8
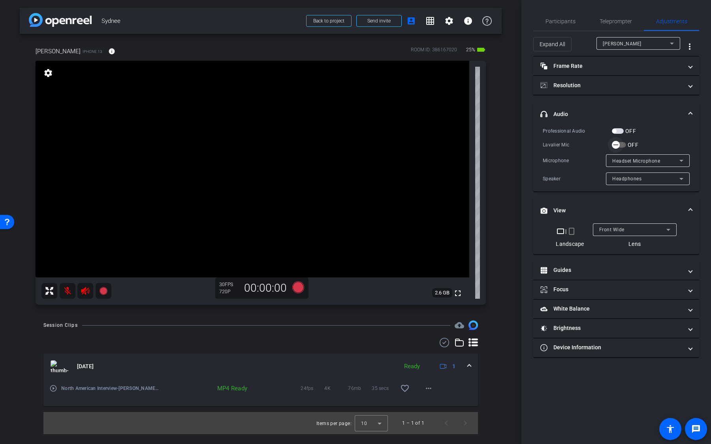
click at [618, 143] on icon "button" at bounding box center [615, 144] width 7 height 7
click at [623, 176] on span "Speaker" at bounding box center [621, 179] width 19 height 6
click at [625, 165] on div at bounding box center [355, 222] width 711 height 444
click at [626, 160] on span "Lavalier Microphone" at bounding box center [635, 161] width 47 height 6
click at [626, 160] on div at bounding box center [355, 222] width 711 height 444
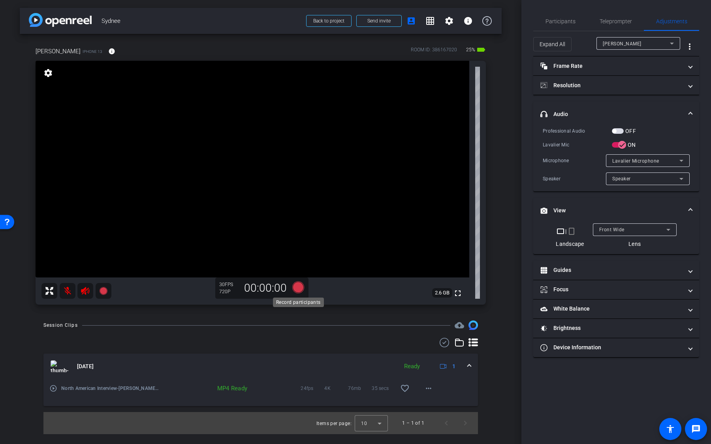
click at [299, 291] on icon at bounding box center [298, 288] width 12 height 12
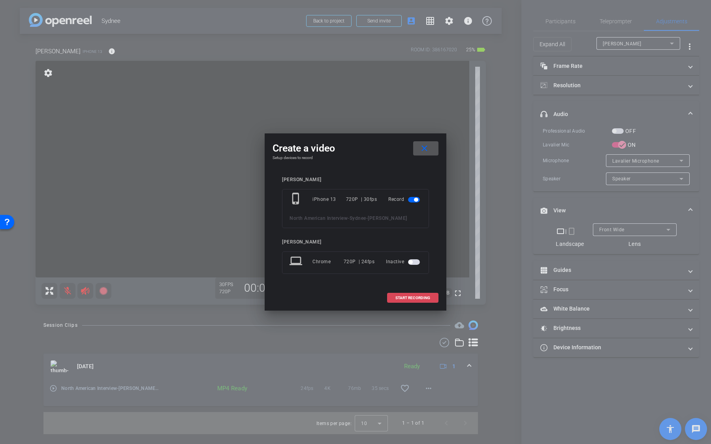
click at [393, 300] on span at bounding box center [412, 298] width 51 height 19
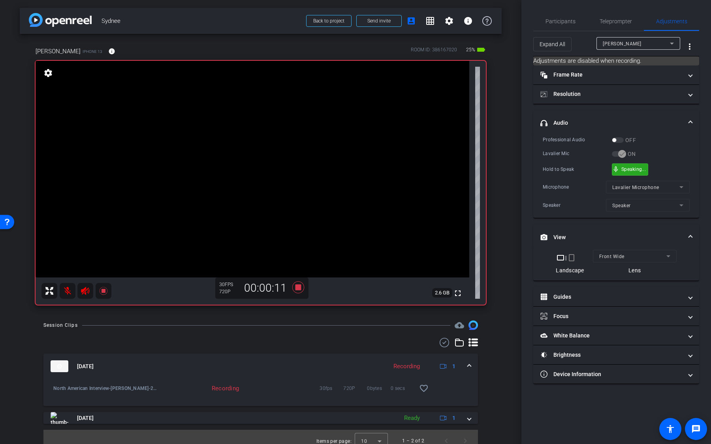
drag, startPoint x: 622, startPoint y: 170, endPoint x: 616, endPoint y: 167, distance: 6.5
click at [605, 168] on div "Hold to Speak" at bounding box center [577, 169] width 69 height 8
click at [300, 289] on icon at bounding box center [298, 288] width 12 height 12
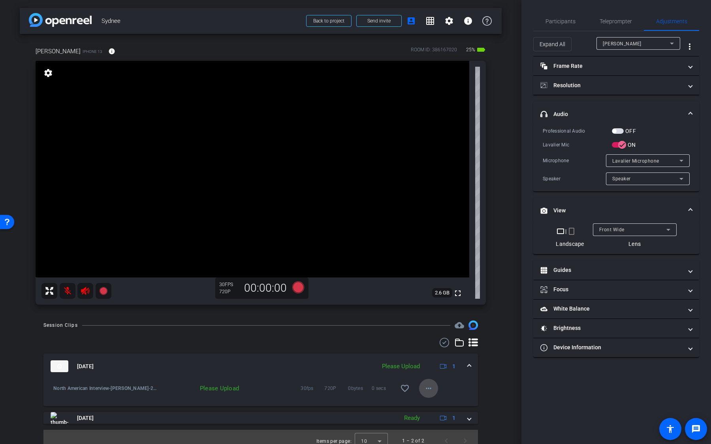
click at [427, 341] on mat-icon "more_horiz" at bounding box center [428, 388] width 9 height 9
click at [433, 341] on span "Delete clip" at bounding box center [441, 424] width 32 height 9
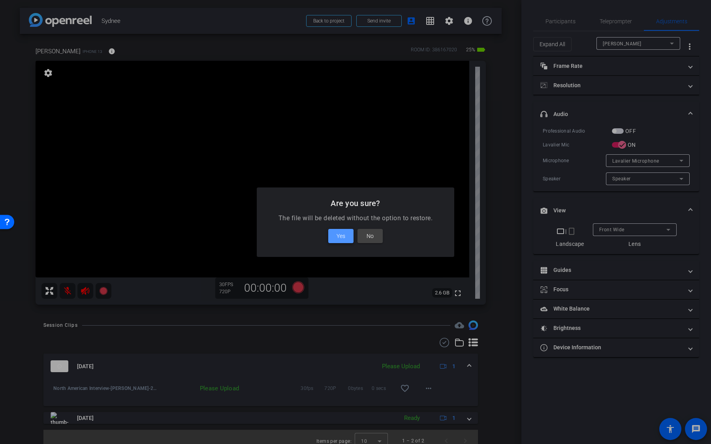
click at [346, 231] on span at bounding box center [340, 236] width 25 height 19
